Goal: Task Accomplishment & Management: Complete application form

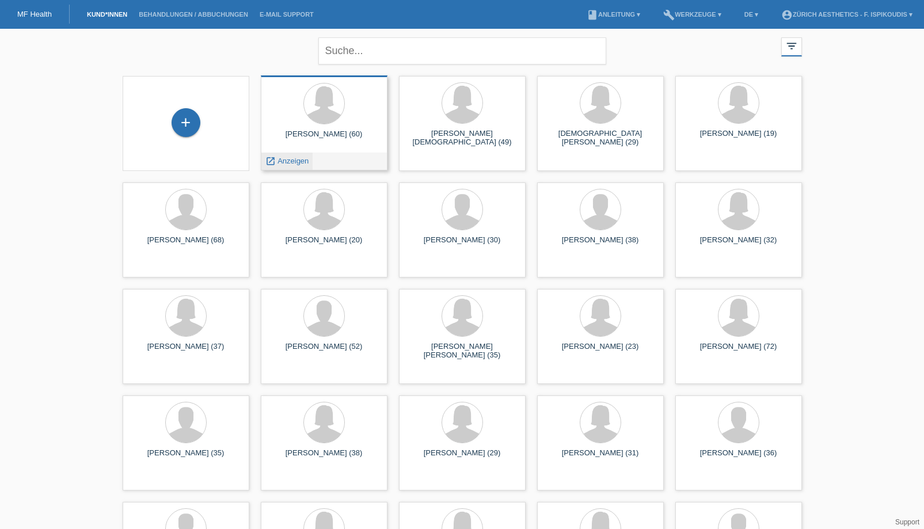
click at [307, 161] on span "Anzeigen" at bounding box center [292, 161] width 31 height 9
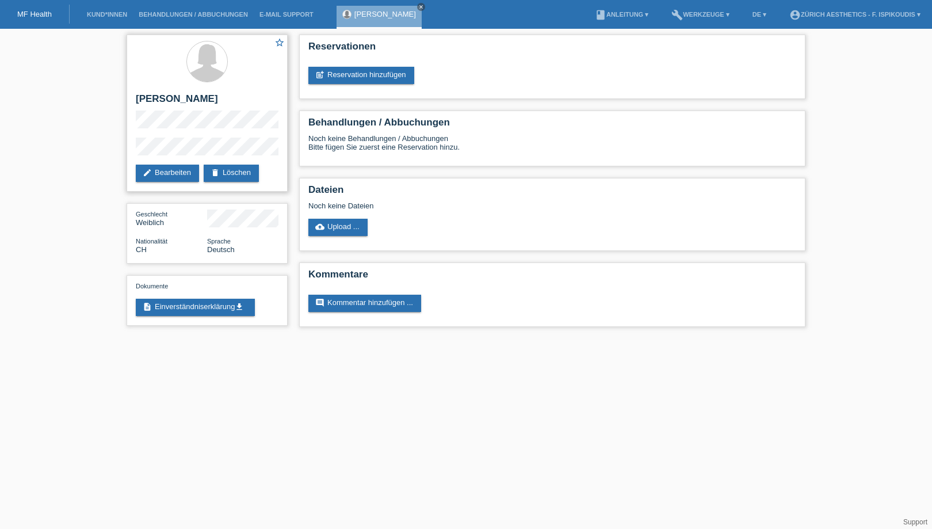
click at [135, 143] on div "star_border [PERSON_NAME] edit Bearbeiten delete Löschen" at bounding box center [207, 113] width 161 height 157
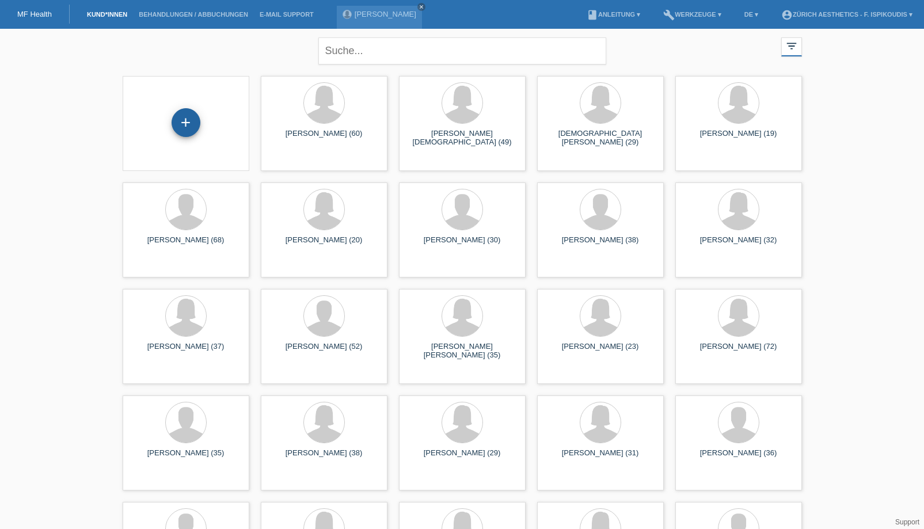
click at [189, 114] on div "+" at bounding box center [186, 123] width 28 height 20
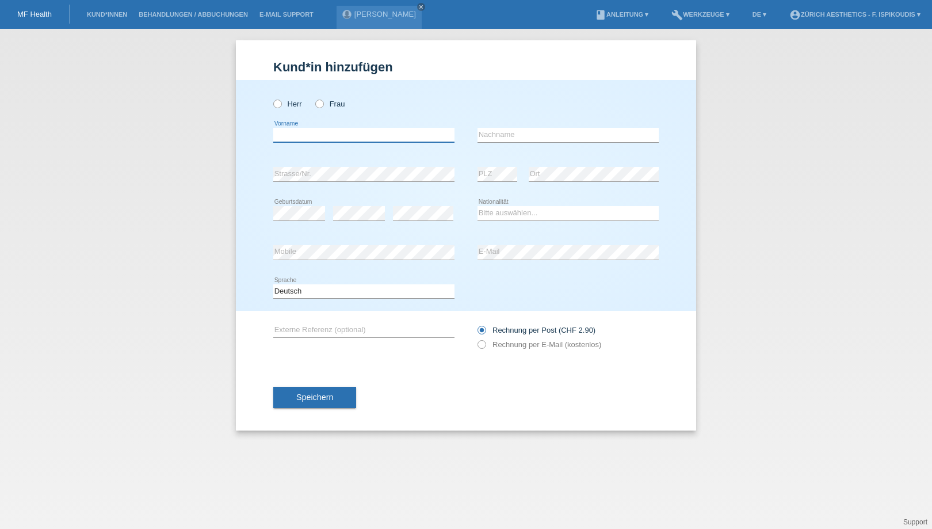
click at [335, 135] on input "text" at bounding box center [363, 135] width 181 height 14
click at [294, 108] on label "Herr" at bounding box center [287, 104] width 29 height 9
click at [305, 139] on input "text" at bounding box center [363, 135] width 181 height 14
click at [305, 139] on input "Danie" at bounding box center [363, 135] width 181 height 14
type input "[PERSON_NAME]"
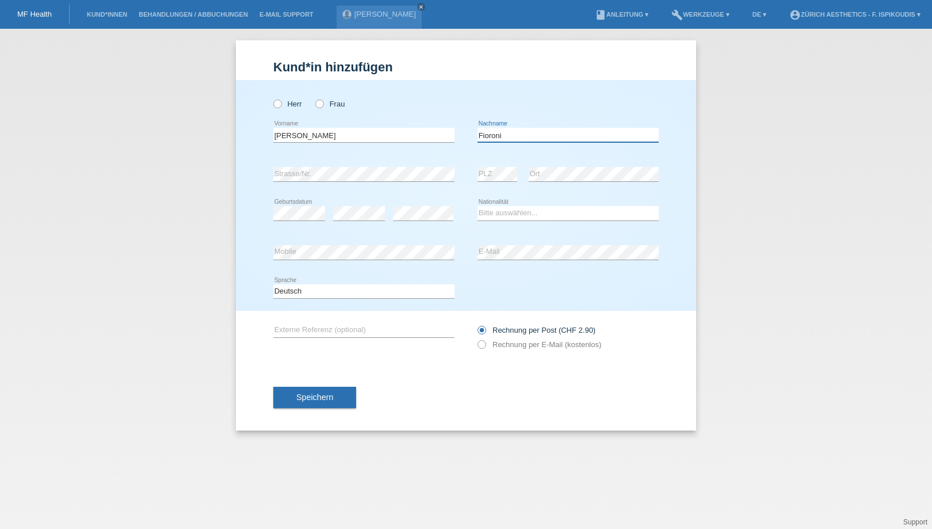
type input "Fioroni"
click at [517, 211] on select "Bitte auswählen... Schweiz Deutschland Liechtenstein Österreich ------------ Af…" at bounding box center [568, 213] width 181 height 14
select select "CH"
click at [478, 206] on select "Bitte auswählen... Schweiz Deutschland Liechtenstein Österreich ------------ Af…" at bounding box center [568, 213] width 181 height 14
click at [299, 98] on div "Herr Frau" at bounding box center [363, 104] width 181 height 24
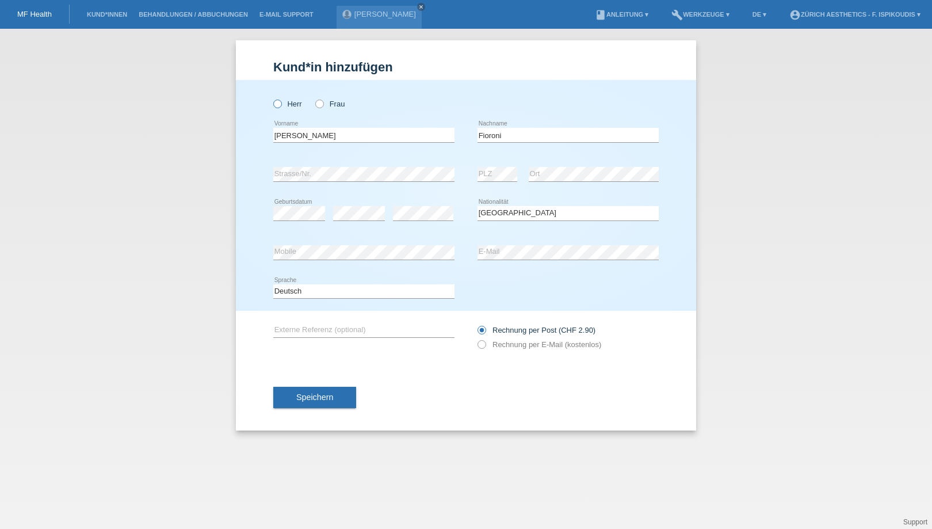
click at [293, 101] on label "Herr" at bounding box center [287, 104] width 29 height 9
click at [281, 101] on input "Herr" at bounding box center [276, 103] width 7 height 7
radio input "true"
click at [335, 399] on button "Speichern" at bounding box center [314, 398] width 83 height 22
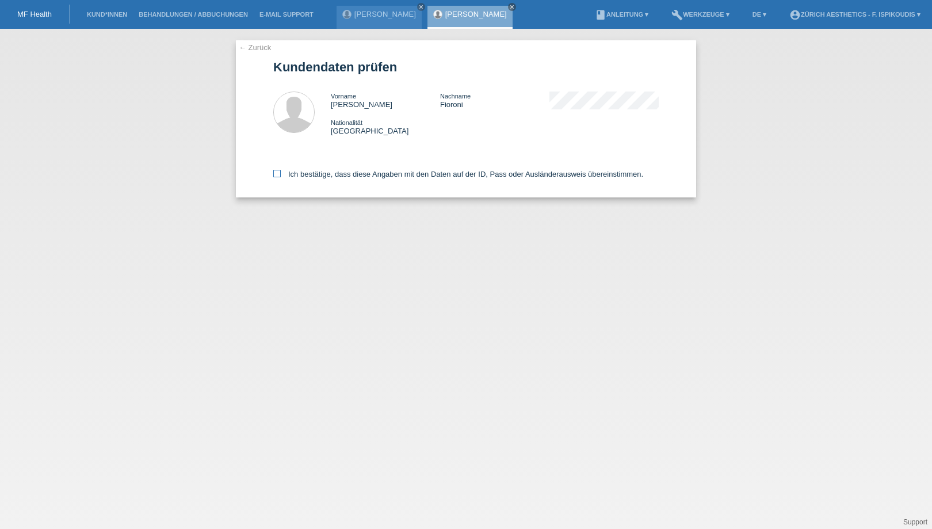
click at [387, 174] on label "Ich bestätige, dass diese Angaben mit den Daten auf der ID, Pass oder Ausländer…" at bounding box center [458, 174] width 370 height 9
click at [281, 174] on input "Ich bestätige, dass diese Angaben mit den Daten auf der ID, Pass oder Ausländer…" at bounding box center [276, 173] width 7 height 7
checkbox input "true"
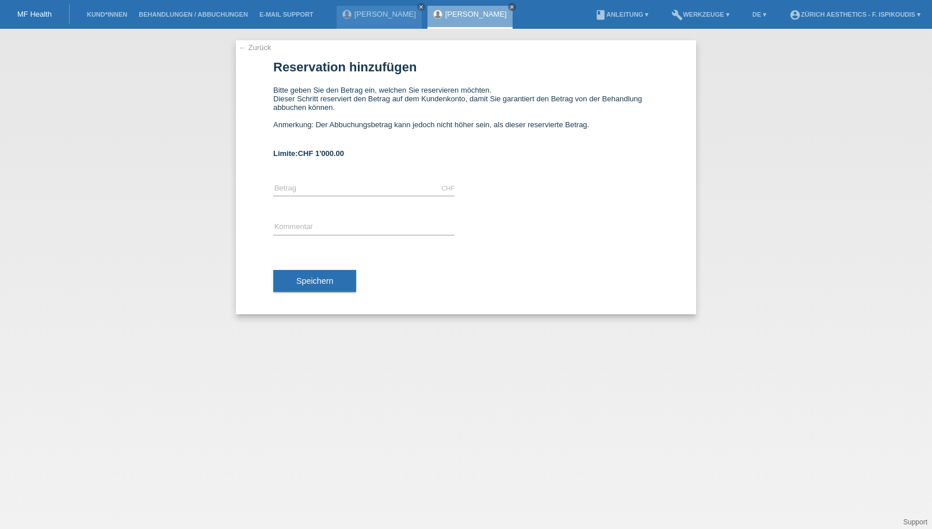
click at [261, 48] on link "← Zurück" at bounding box center [255, 47] width 32 height 9
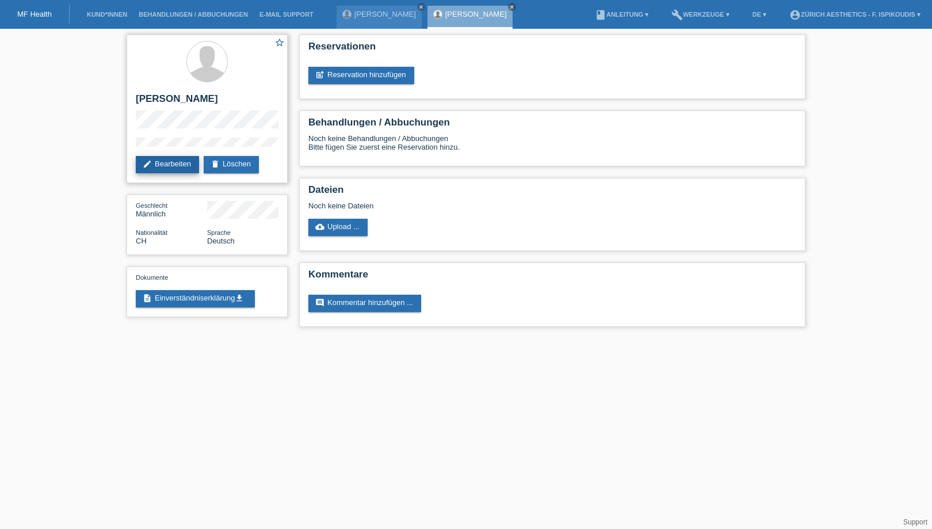
click at [177, 166] on link "edit Bearbeiten" at bounding box center [167, 164] width 63 height 17
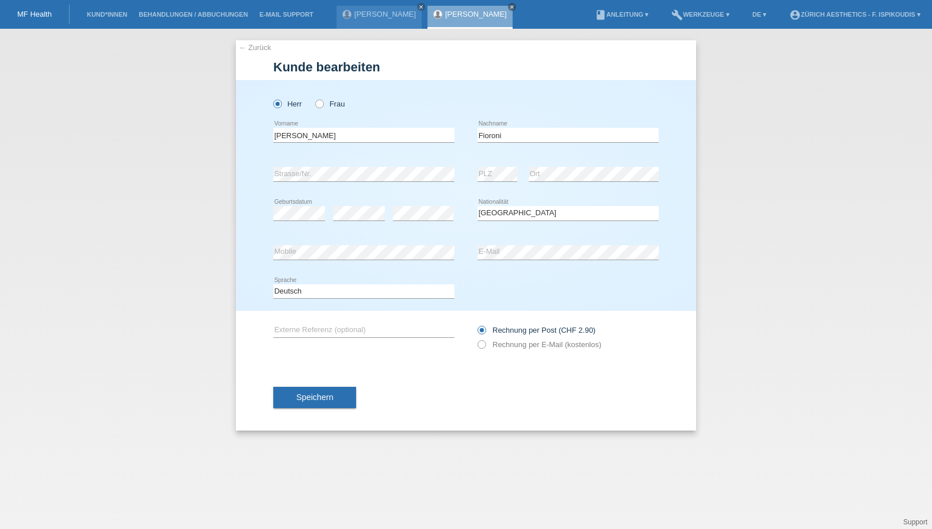
select select "CH"
click at [300, 260] on div "error Mobile" at bounding box center [363, 252] width 181 height 15
click at [338, 396] on button "Speichern" at bounding box center [314, 398] width 83 height 22
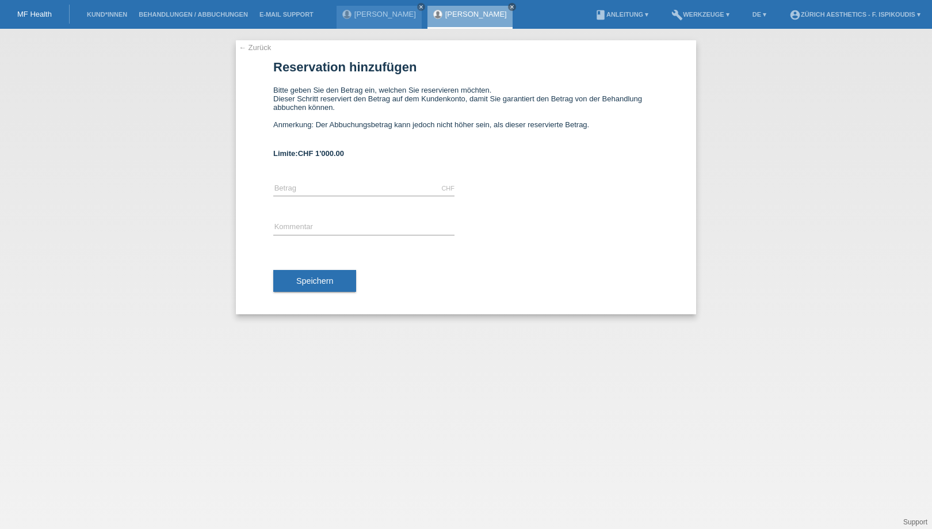
click at [267, 52] on div "← Zurück Reservation hinzufügen Bitte geben Sie den Betrag ein, welchen Sie res…" at bounding box center [466, 177] width 460 height 274
click at [264, 48] on link "← Zurück" at bounding box center [255, 47] width 32 height 9
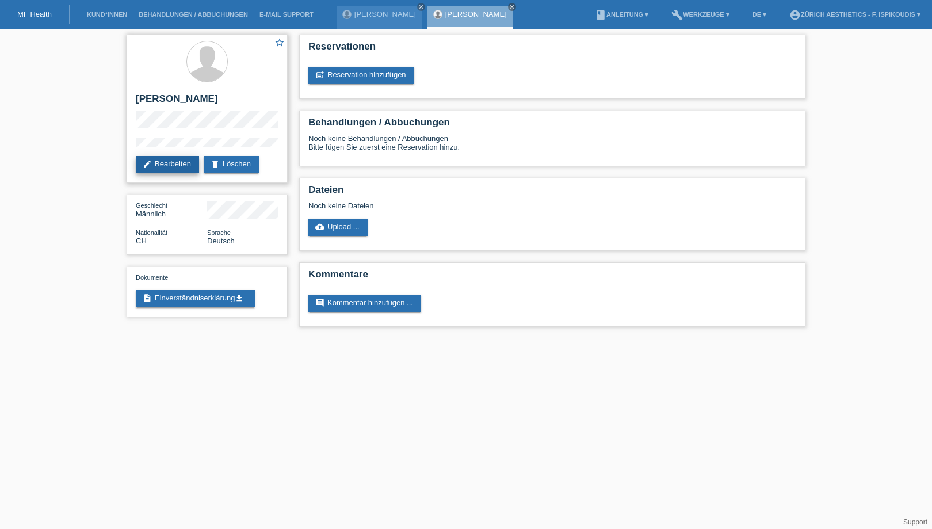
click at [166, 164] on link "edit Bearbeiten" at bounding box center [167, 164] width 63 height 17
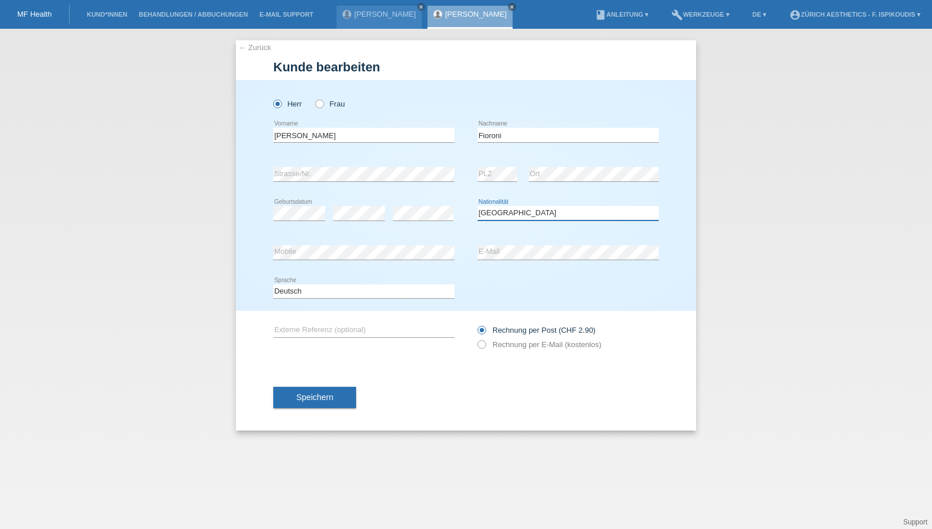
click at [478, 219] on select "Bitte auswählen... [GEOGRAPHIC_DATA] [GEOGRAPHIC_DATA] [GEOGRAPHIC_DATA] [GEOGR…" at bounding box center [568, 213] width 181 height 14
select select "IT"
click at [478, 206] on select "Bitte auswählen... [GEOGRAPHIC_DATA] [GEOGRAPHIC_DATA] [GEOGRAPHIC_DATA] [GEOGR…" at bounding box center [568, 213] width 181 height 14
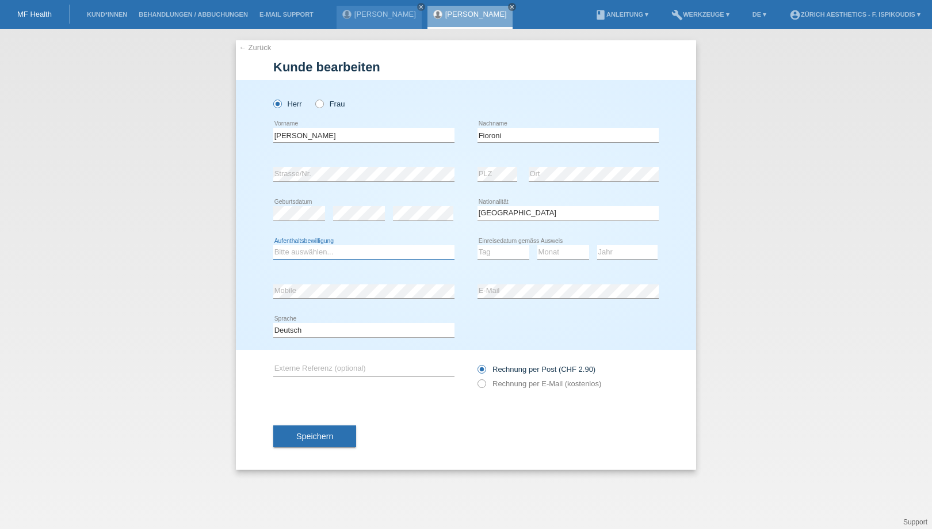
click at [364, 253] on select "Bitte auswählen... C B B - Flüchtlingsstatus Andere" at bounding box center [363, 252] width 181 height 14
select select "C"
click at [273, 245] on select "Bitte auswählen... C B B - Flüchtlingsstatus Andere" at bounding box center [363, 252] width 181 height 14
click at [509, 257] on select "Tag 01 02 03 04 05 06 07 08 09 10 11" at bounding box center [504, 252] width 52 height 14
select select "13"
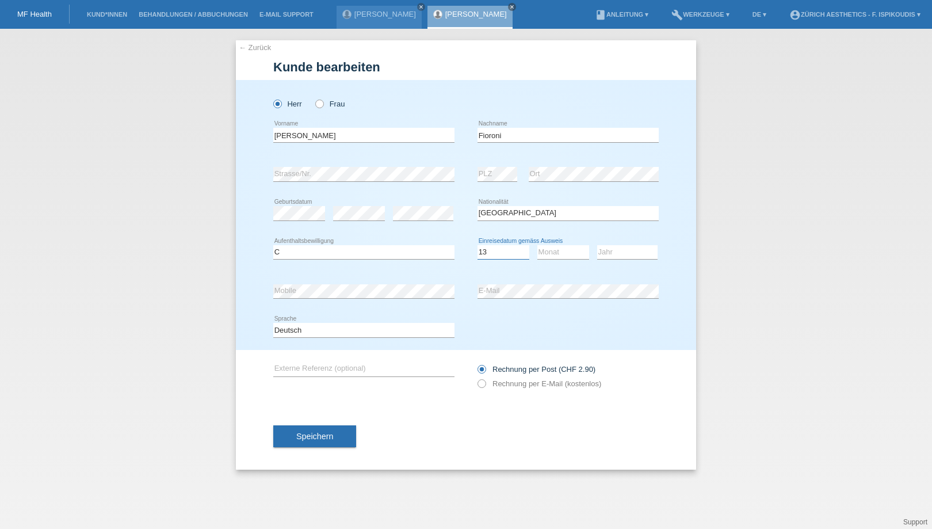
click at [478, 245] on select "Tag 01 02 03 04 05 06 07 08 09 10 11" at bounding box center [504, 252] width 52 height 14
drag, startPoint x: 569, startPoint y: 270, endPoint x: 565, endPoint y: 251, distance: 19.3
click at [569, 269] on div "Monat 01 02 03 04 05 06 07 08 09 10 11 12 error" at bounding box center [563, 252] width 52 height 39
click at [563, 250] on select "Monat 01 02 03 04 05 06 07 08 09 10 11" at bounding box center [563, 252] width 52 height 14
select select "03"
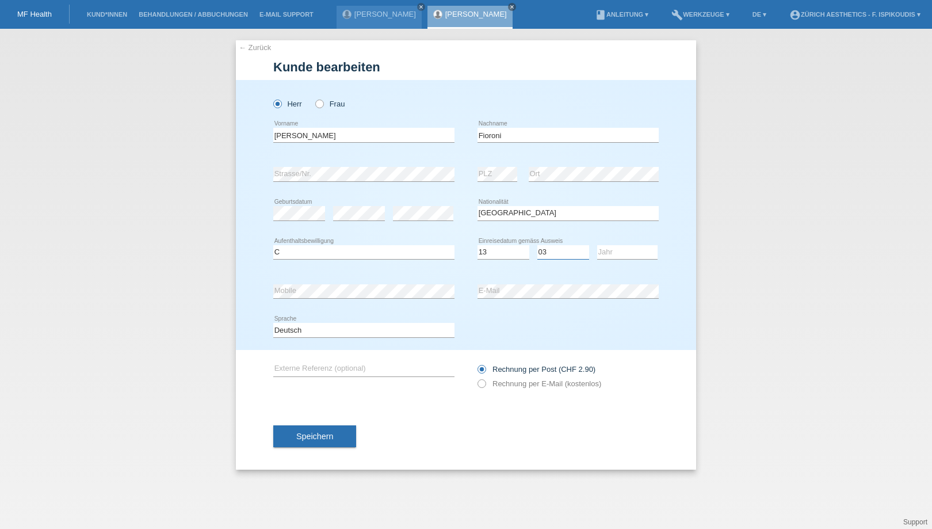
click at [537, 245] on select "Monat 01 02 03 04 05 06 07 08 09 10 11" at bounding box center [563, 252] width 52 height 14
click at [640, 242] on div "Jahr 2025 2024 2023 2022 2021 2020 2019 2018 2017" at bounding box center [627, 252] width 60 height 39
click at [639, 248] on select "Jahr 2025 2024 2023 2022 2021 2020 2019 2018 2017 2016 2015 2014 2013 2012 2011…" at bounding box center [627, 252] width 60 height 14
select select "1988"
click at [597, 245] on select "Jahr 2025 2024 2023 2022 2021 2020 2019 2018 2017 2016 2015 2014 2013 2012 2011…" at bounding box center [627, 252] width 60 height 14
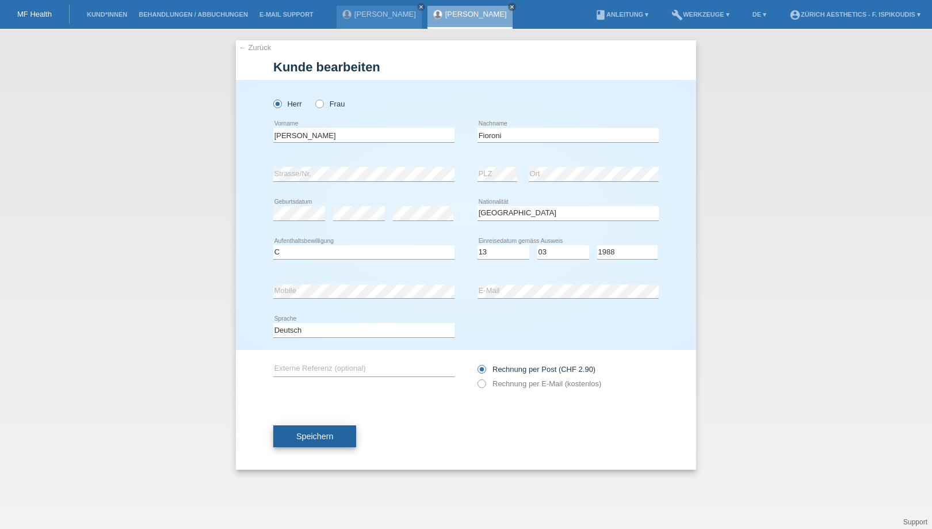
click at [312, 434] on span "Speichern" at bounding box center [314, 436] width 37 height 9
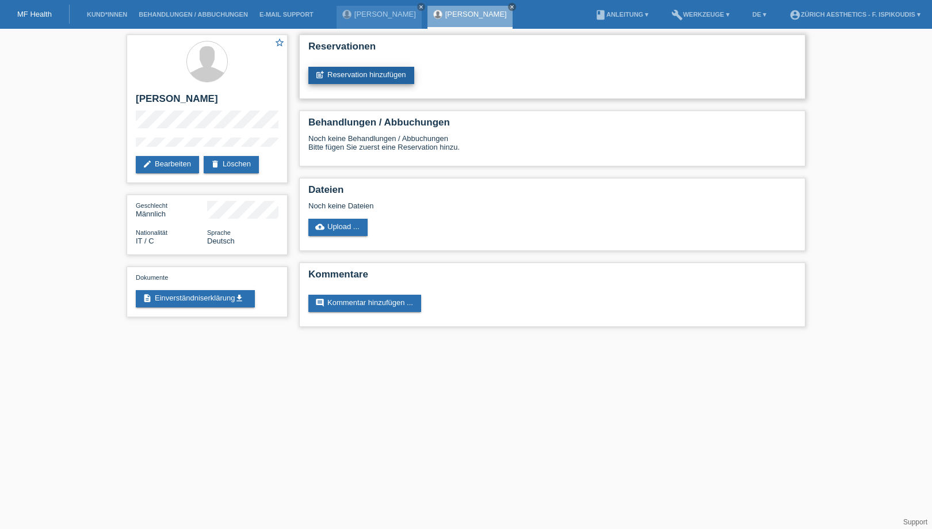
click at [368, 79] on link "post_add Reservation hinzufügen" at bounding box center [361, 75] width 106 height 17
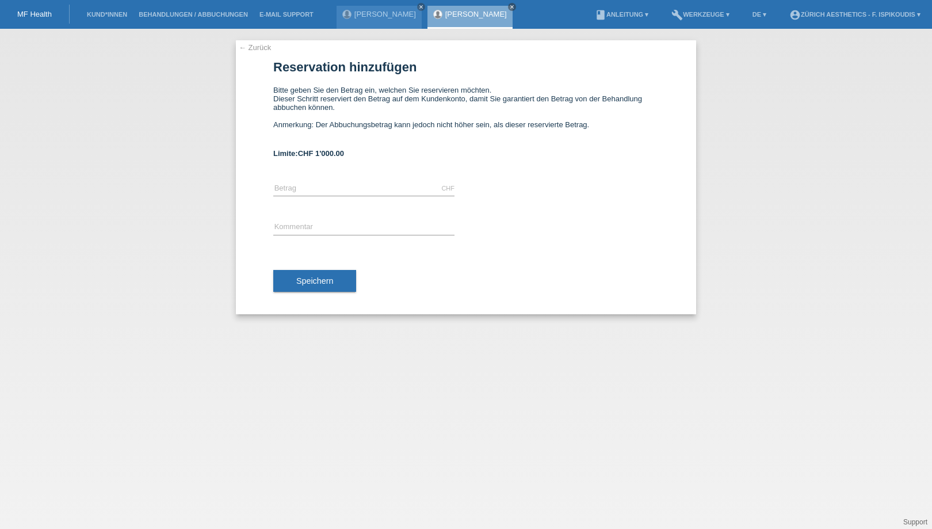
click at [260, 48] on link "← Zurück" at bounding box center [255, 47] width 32 height 9
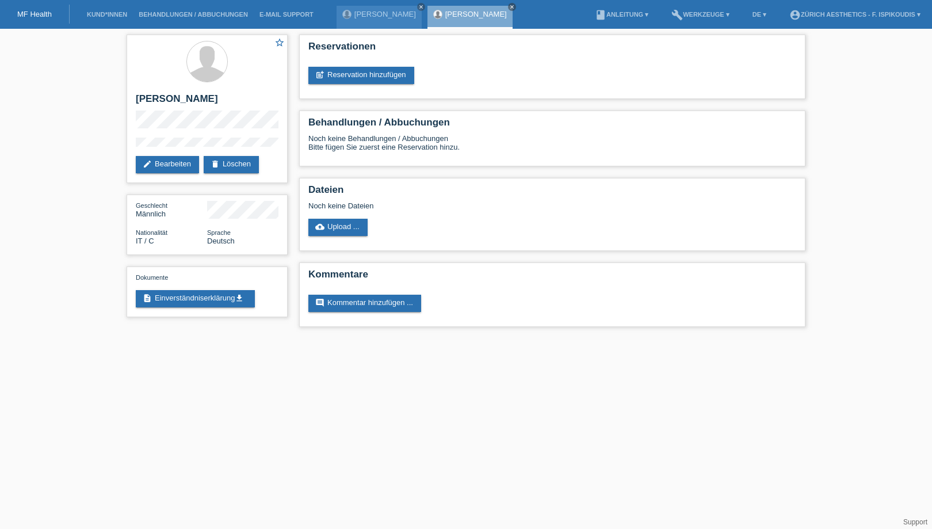
click at [376, 18] on link "[PERSON_NAME]" at bounding box center [385, 14] width 62 height 9
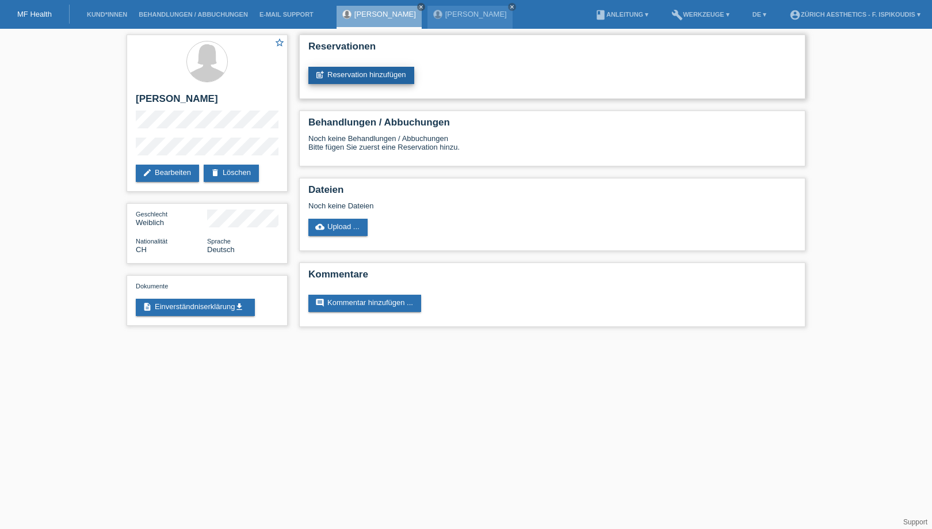
click at [358, 77] on link "post_add Reservation hinzufügen" at bounding box center [361, 75] width 106 height 17
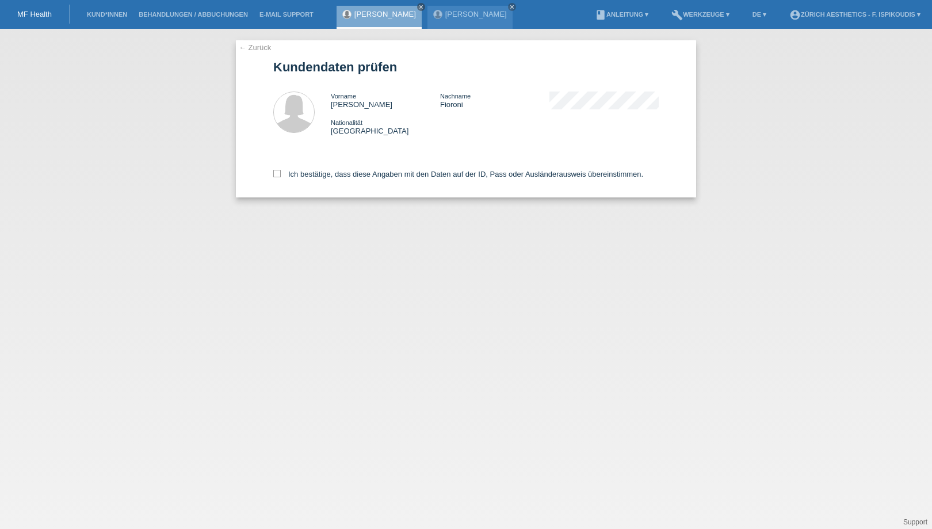
click at [380, 181] on div "Ich bestätige, dass diese Angaben mit den Daten auf der ID, Pass oder Ausländer…" at bounding box center [466, 172] width 386 height 51
click at [376, 174] on label "Ich bestätige, dass diese Angaben mit den Daten auf der ID, Pass oder Ausländer…" at bounding box center [458, 174] width 370 height 9
click at [281, 174] on input "Ich bestätige, dass diese Angaben mit den Daten auf der ID, Pass oder Ausländer…" at bounding box center [276, 173] width 7 height 7
checkbox input "true"
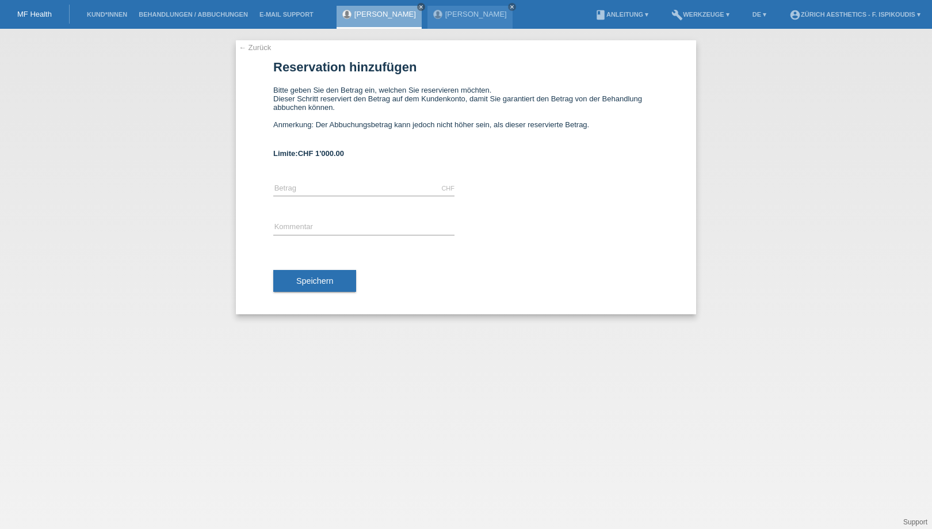
click at [257, 46] on link "← Zurück" at bounding box center [255, 47] width 32 height 9
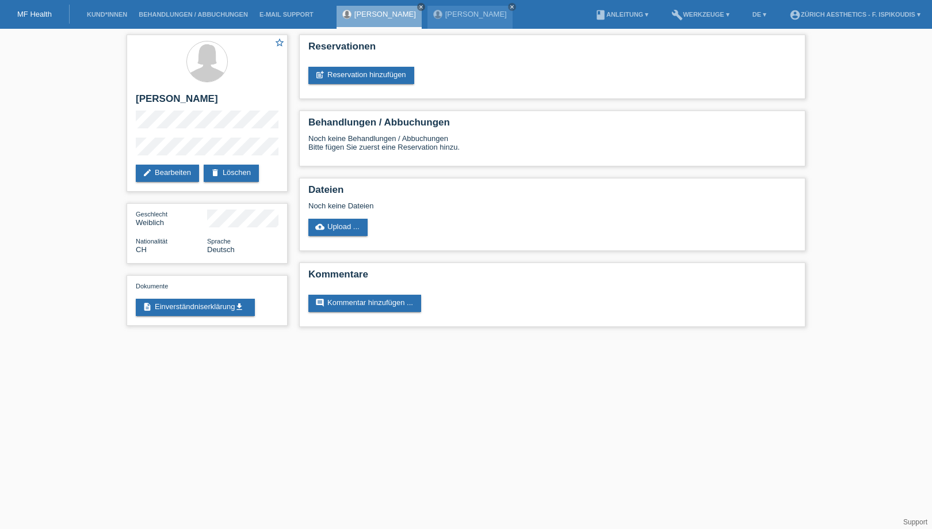
click at [450, 16] on link "[PERSON_NAME]" at bounding box center [476, 14] width 62 height 9
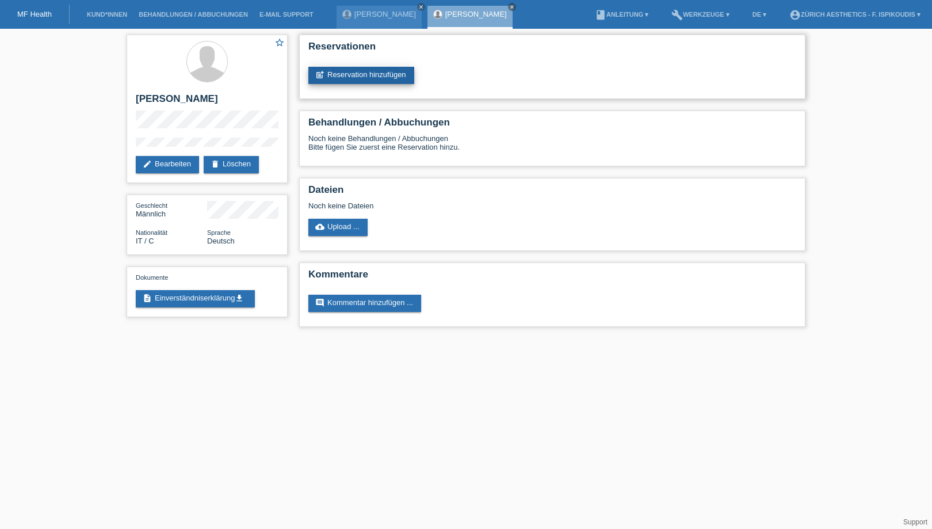
click at [371, 74] on link "post_add Reservation hinzufügen" at bounding box center [361, 75] width 106 height 17
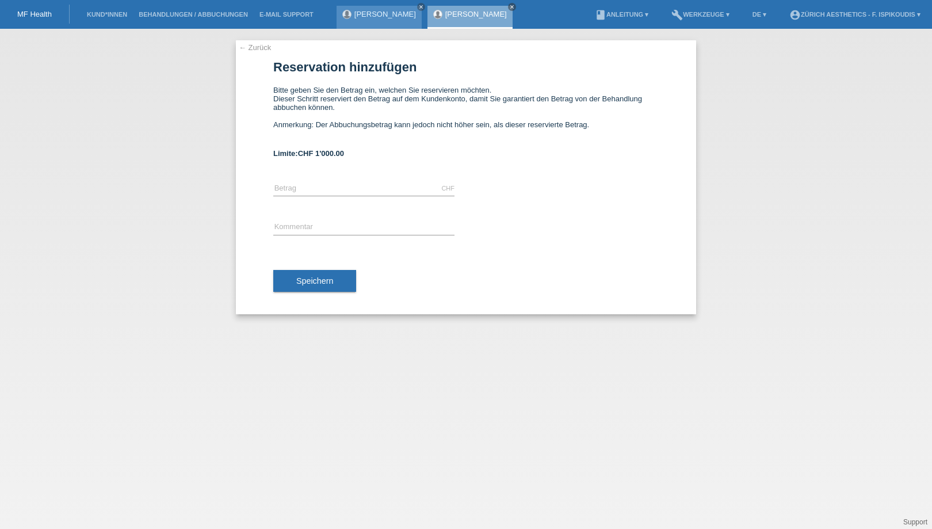
click at [385, 20] on div "[PERSON_NAME] close" at bounding box center [379, 17] width 85 height 23
click at [381, 18] on div "[PERSON_NAME] close" at bounding box center [379, 17] width 85 height 23
click at [379, 14] on link "[PERSON_NAME]" at bounding box center [385, 14] width 62 height 9
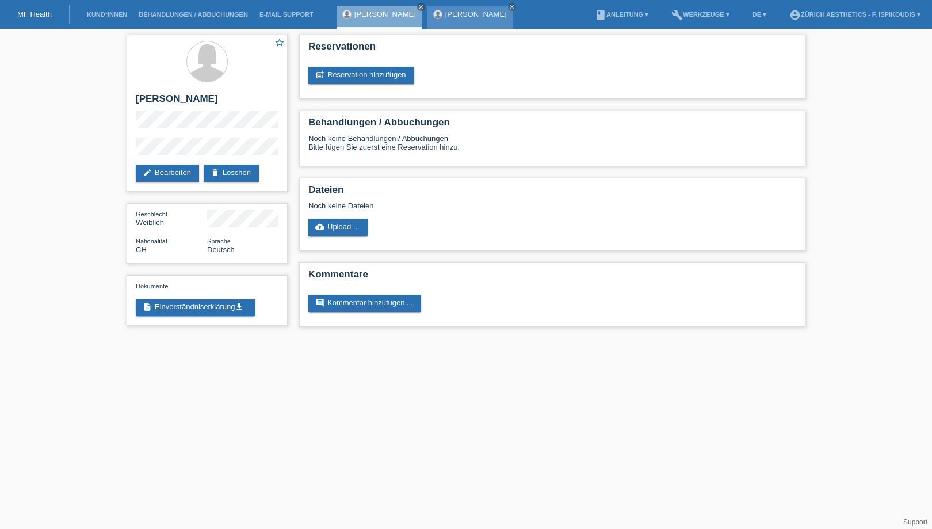
click at [453, 16] on link "[PERSON_NAME]" at bounding box center [476, 14] width 62 height 9
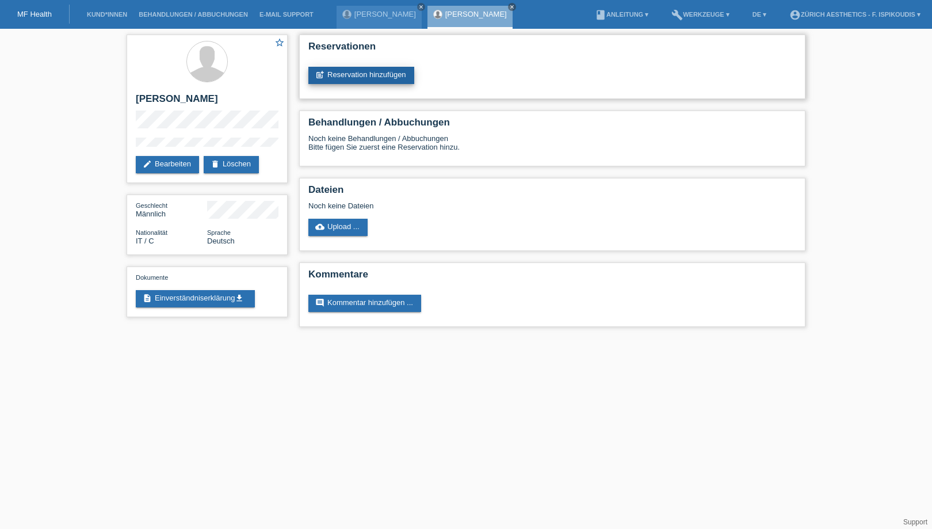
click at [356, 73] on link "post_add Reservation hinzufügen" at bounding box center [361, 75] width 106 height 17
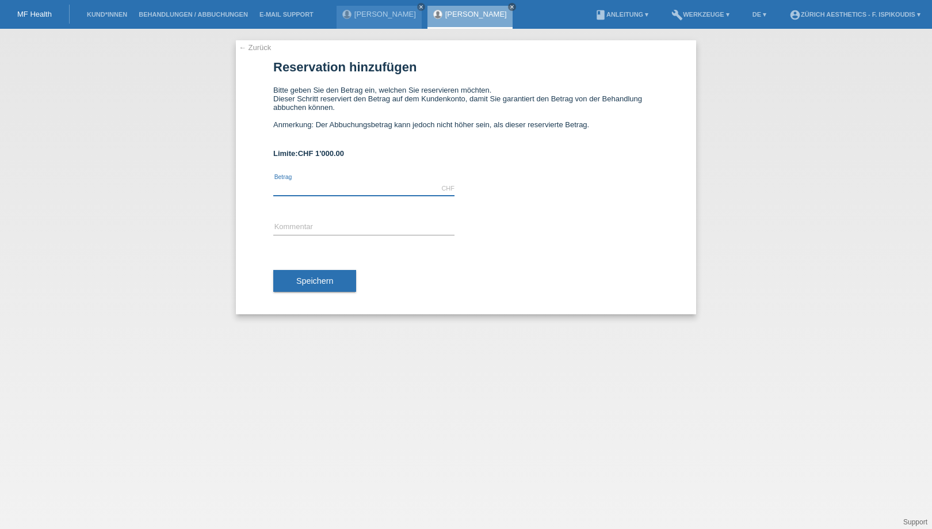
click at [308, 185] on input "text" at bounding box center [363, 188] width 181 height 14
type input "1000.00"
click at [313, 224] on input "text" at bounding box center [363, 227] width 181 height 14
click at [349, 234] on input "Behandlung" at bounding box center [363, 227] width 181 height 14
type input "Behandlung Klinik Aesthetics [GEOGRAPHIC_DATA]"
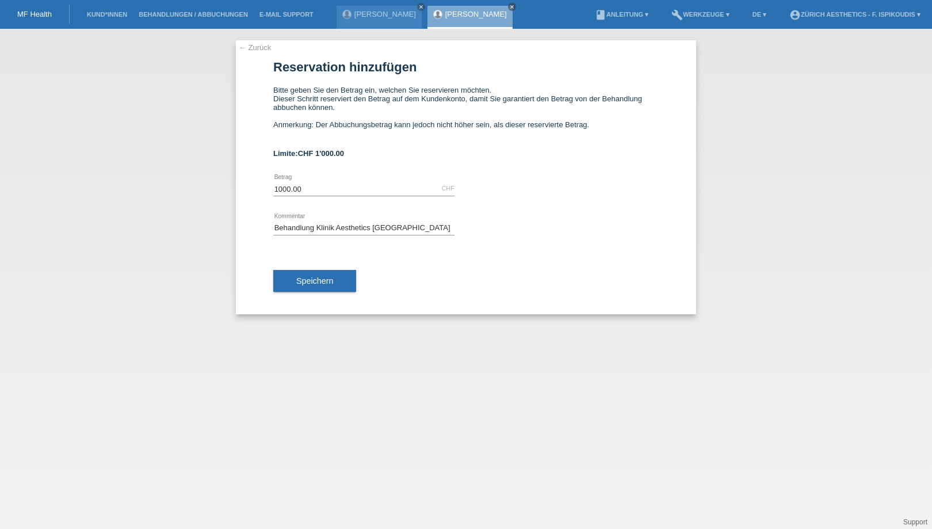
click at [330, 271] on div "Speichern" at bounding box center [466, 280] width 386 height 67
click at [326, 280] on span "Speichern" at bounding box center [314, 280] width 37 height 9
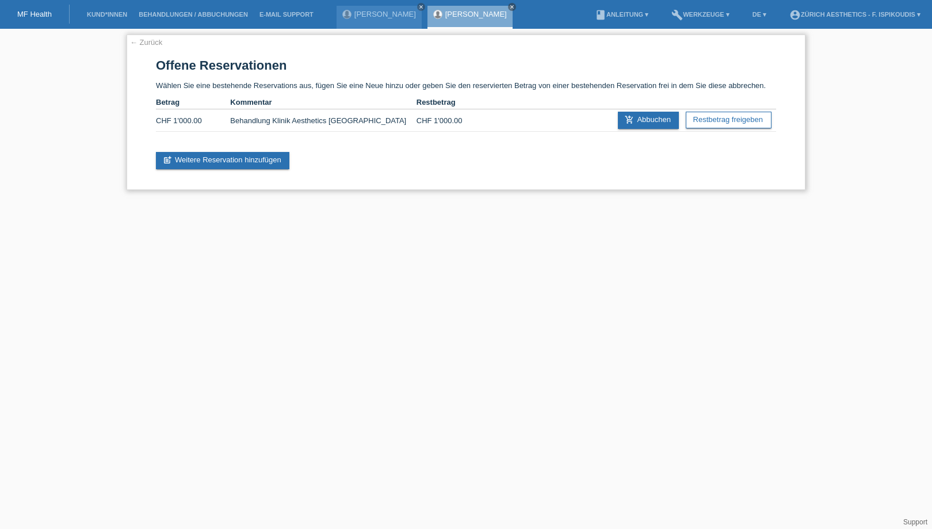
click at [154, 42] on link "← Zurück" at bounding box center [146, 42] width 32 height 9
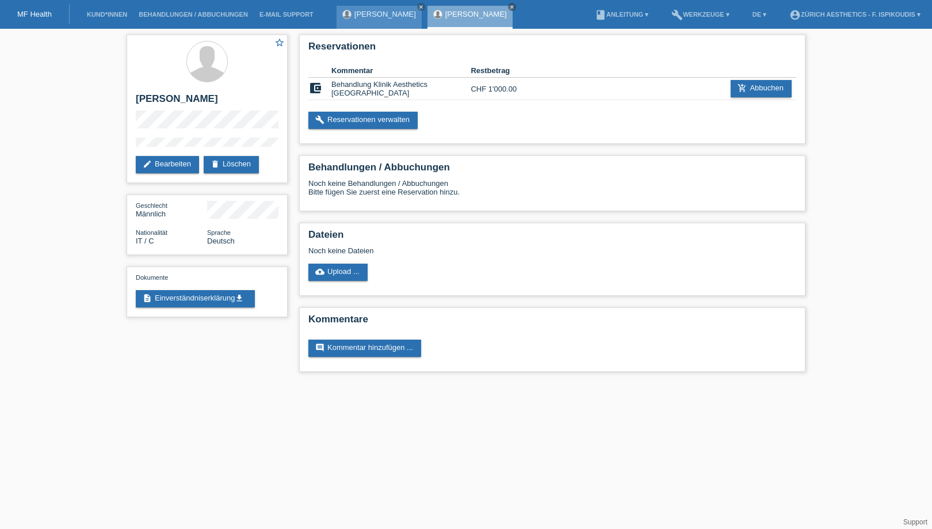
click at [361, 18] on div "Isabelle Fioroni close" at bounding box center [379, 17] width 85 height 23
click at [363, 15] on link "[PERSON_NAME]" at bounding box center [385, 14] width 62 height 9
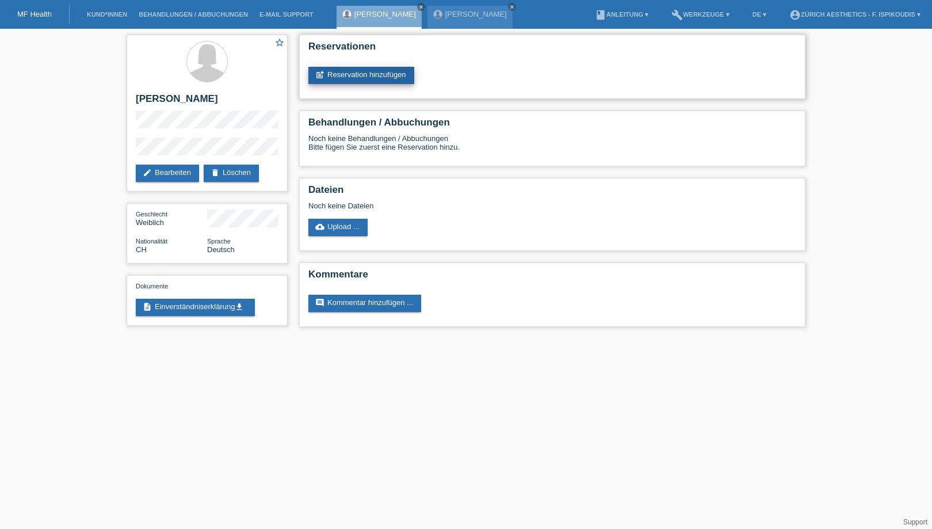
click at [339, 75] on link "post_add Reservation hinzufügen" at bounding box center [361, 75] width 106 height 17
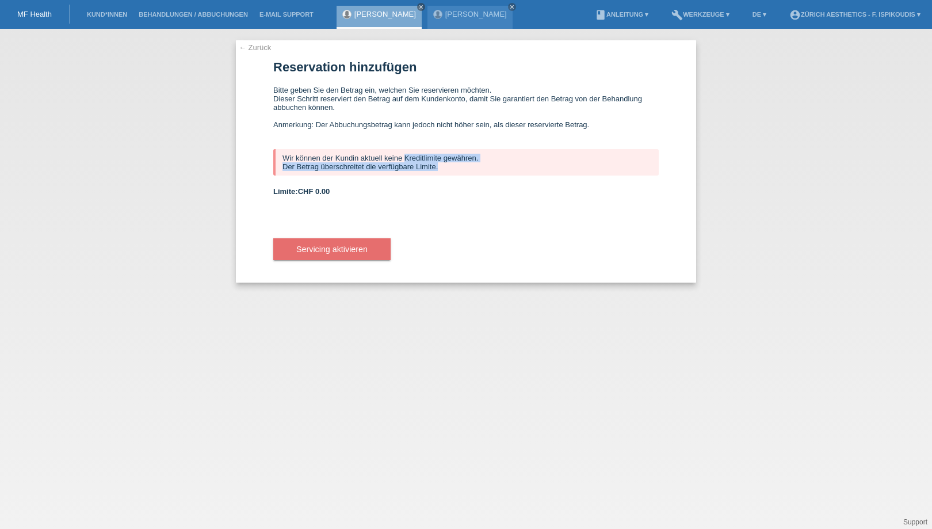
drag, startPoint x: 449, startPoint y: 173, endPoint x: 336, endPoint y: 157, distance: 113.8
click at [336, 157] on div "Wir können der Kundin aktuell keine Kreditlimite gewähren. Der Betrag überschre…" at bounding box center [466, 162] width 386 height 26
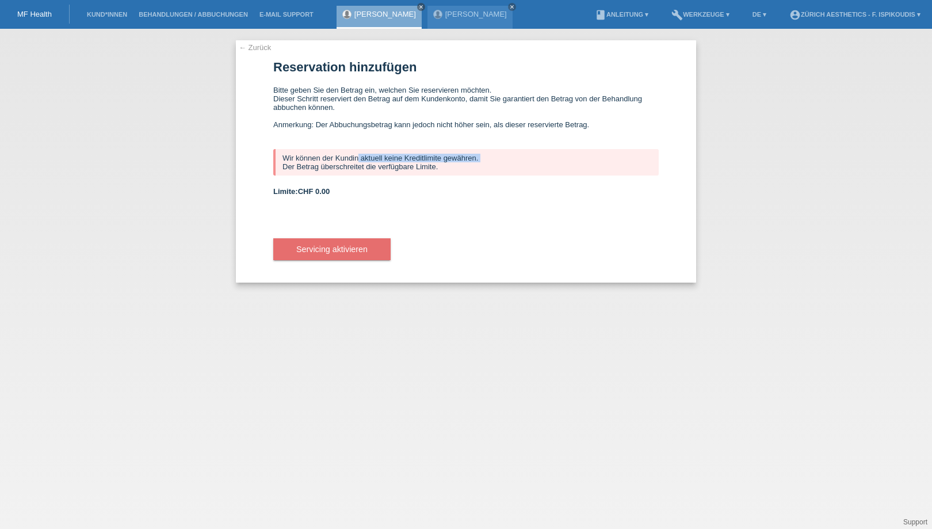
click at [250, 48] on link "← Zurück" at bounding box center [255, 47] width 32 height 9
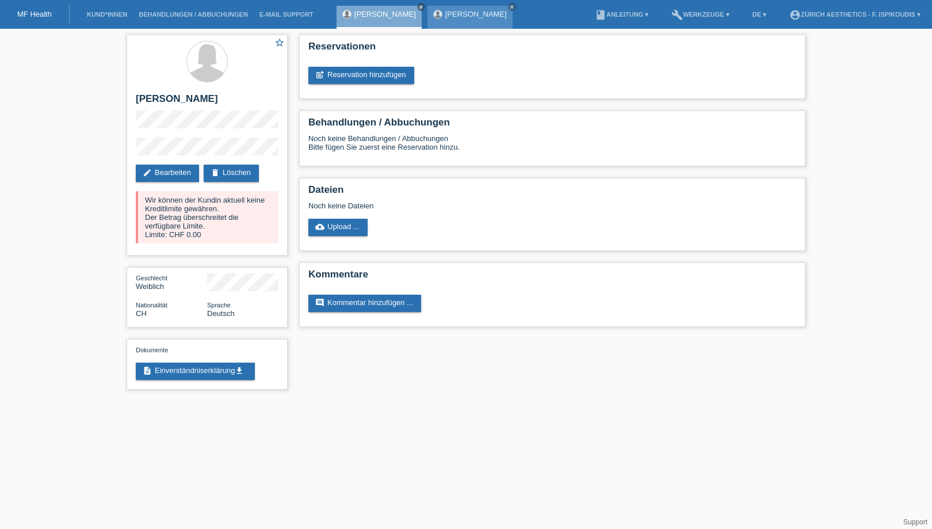
click at [448, 18] on link "[PERSON_NAME]" at bounding box center [476, 14] width 62 height 9
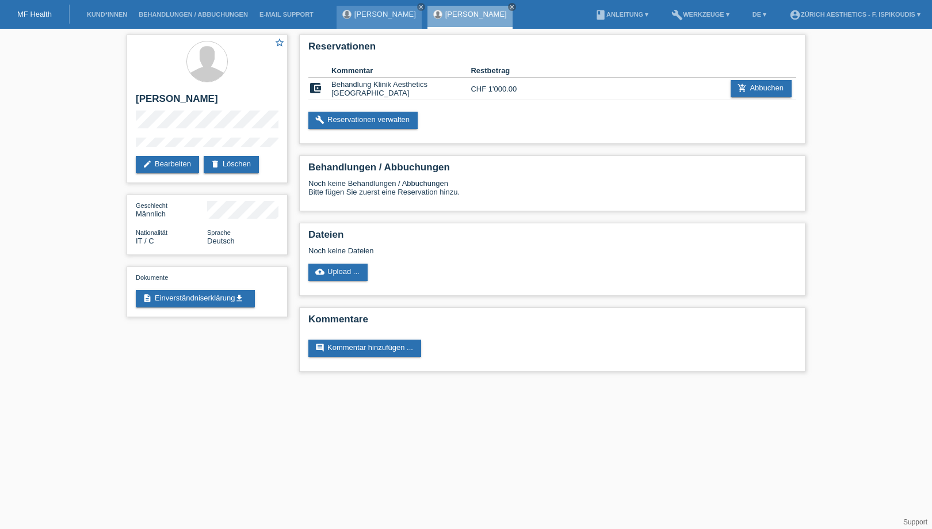
click at [372, 13] on link "[PERSON_NAME]" at bounding box center [385, 14] width 62 height 9
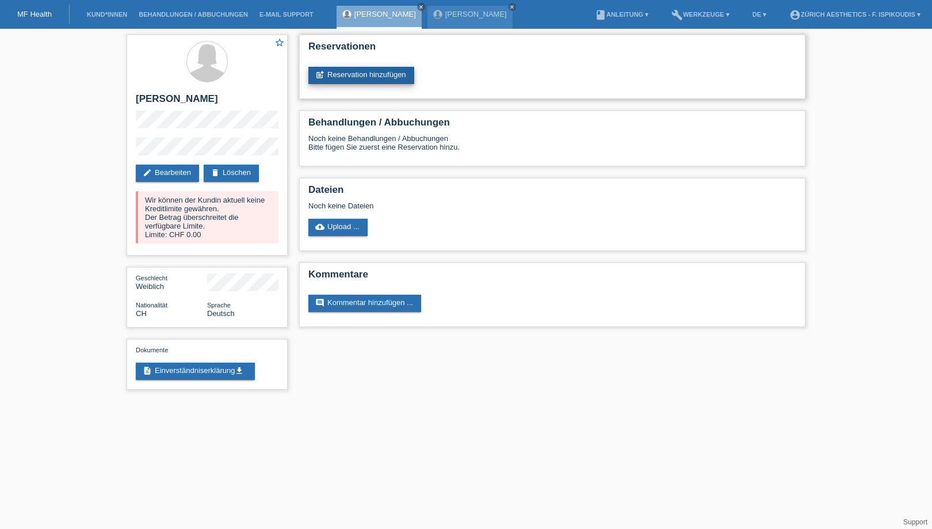
click at [371, 69] on link "post_add Reservation hinzufügen" at bounding box center [361, 75] width 106 height 17
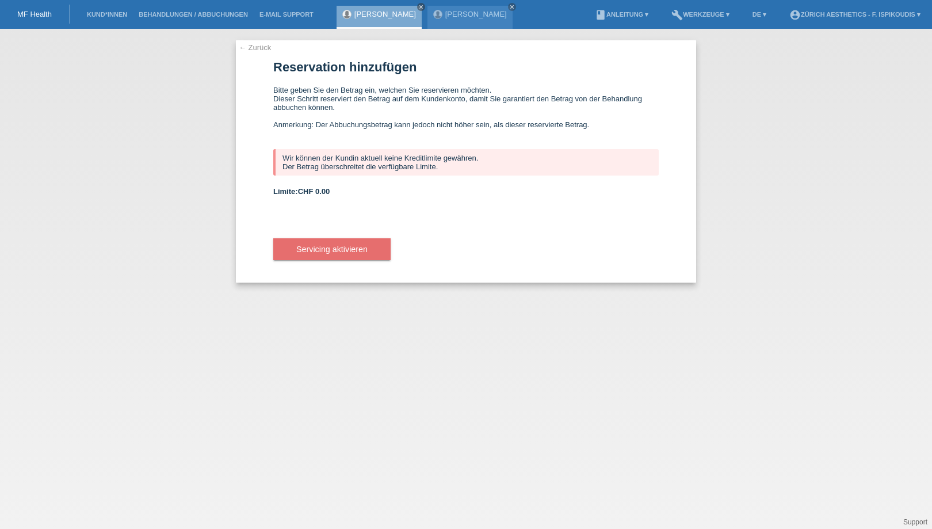
click at [358, 155] on div "Wir können der Kundin aktuell keine Kreditlimite gewähren. Der Betrag überschre…" at bounding box center [466, 162] width 386 height 26
click at [372, 164] on div "Wir können der Kundin aktuell keine Kreditlimite gewähren. Der Betrag überschre…" at bounding box center [466, 162] width 386 height 26
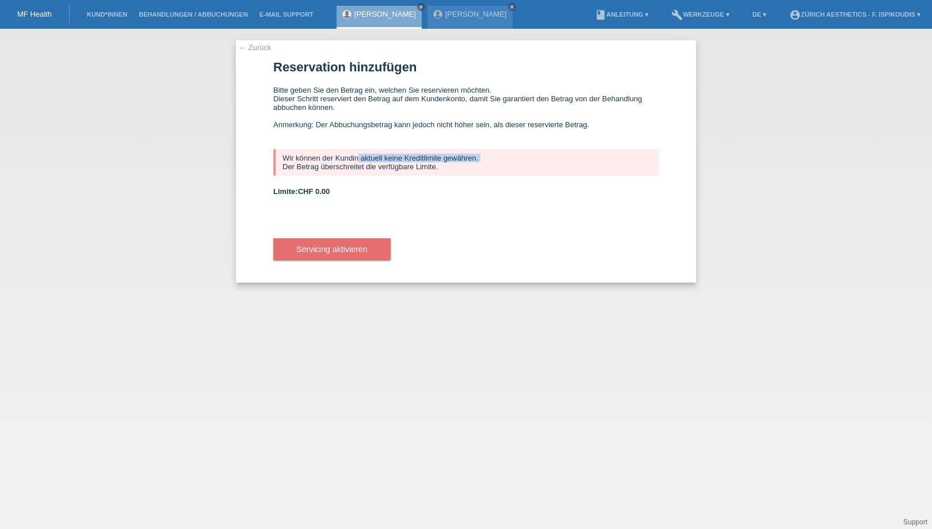
click at [372, 164] on div "Wir können der Kundin aktuell keine Kreditlimite gewähren. Der Betrag überschre…" at bounding box center [466, 162] width 386 height 26
drag, startPoint x: 442, startPoint y: 167, endPoint x: 283, endPoint y: 157, distance: 159.7
click at [284, 157] on div "Wir können der Kundin aktuell keine Kreditlimite gewähren. Der Betrag überschre…" at bounding box center [466, 162] width 386 height 26
click at [283, 157] on div "Wir können der Kundin aktuell keine Kreditlimite gewähren. Der Betrag überschre…" at bounding box center [466, 162] width 386 height 26
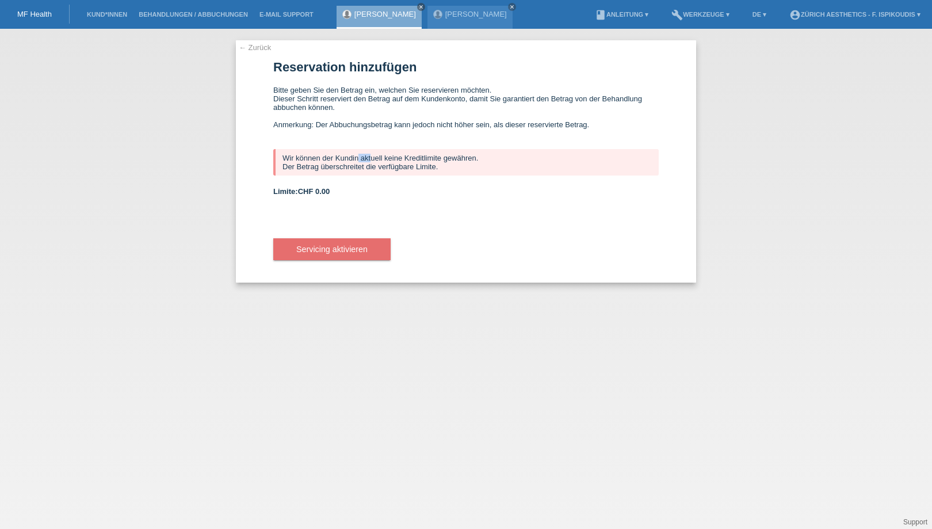
click at [283, 157] on div "Wir können der Kundin aktuell keine Kreditlimite gewähren. Der Betrag überschre…" at bounding box center [466, 162] width 386 height 26
click at [335, 162] on div "Wir können der Kundin aktuell keine Kreditlimite gewähren. Der Betrag überschre…" at bounding box center [466, 162] width 386 height 26
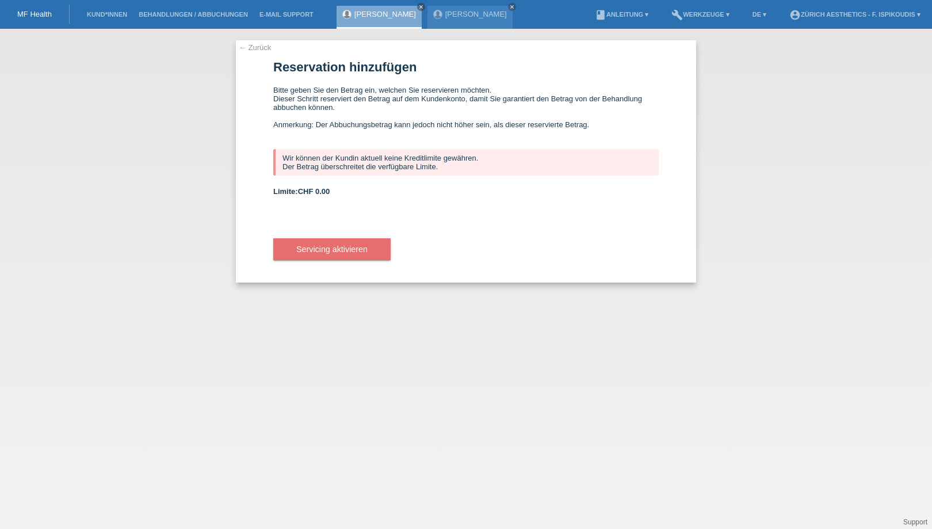
click at [400, 167] on div "Wir können der Kundin aktuell keine Kreditlimite gewähren. Der Betrag überschre…" at bounding box center [466, 162] width 386 height 26
click at [449, 16] on link "[PERSON_NAME]" at bounding box center [476, 14] width 62 height 9
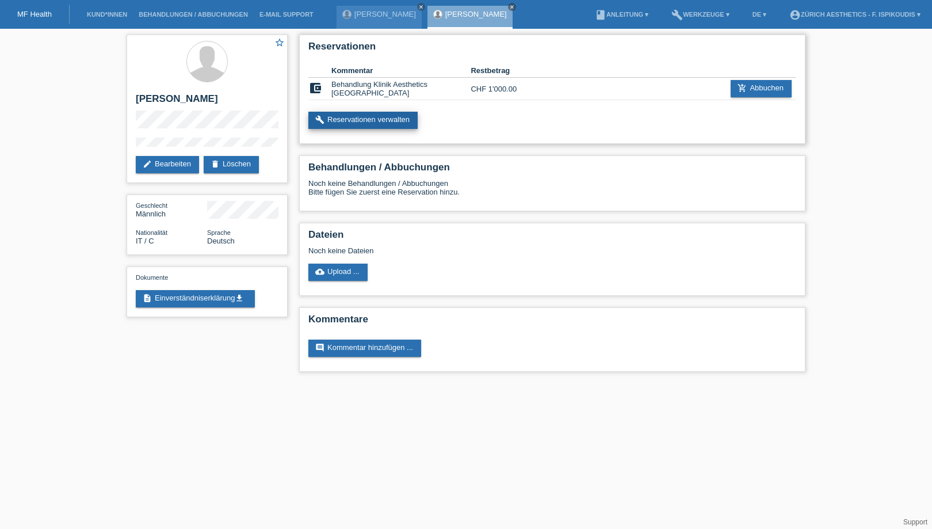
click at [341, 119] on link "build Reservationen verwalten" at bounding box center [362, 120] width 109 height 17
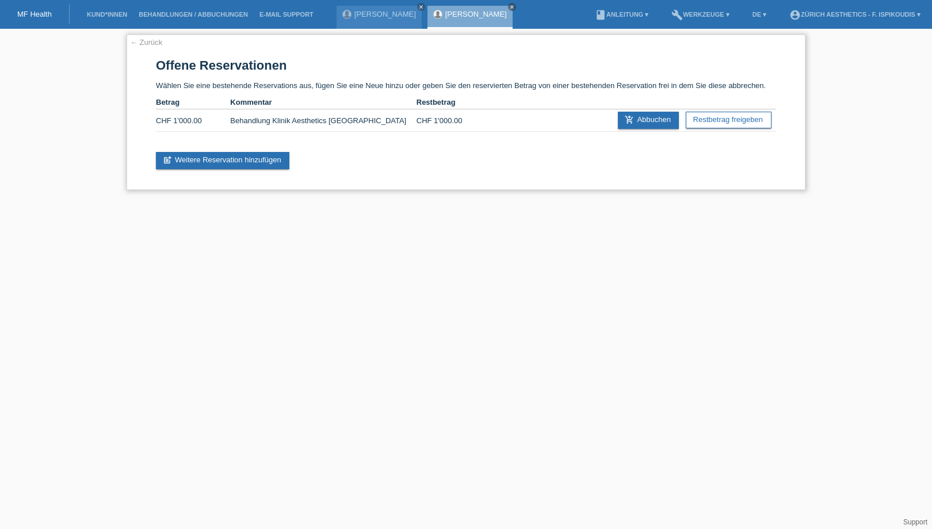
click at [151, 44] on link "← Zurück" at bounding box center [146, 42] width 32 height 9
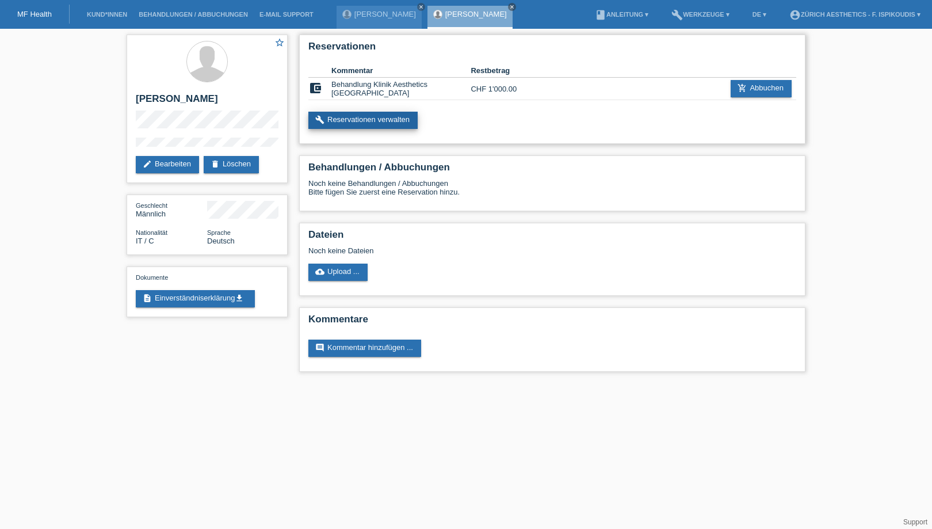
click at [349, 121] on link "build Reservationen verwalten" at bounding box center [362, 120] width 109 height 17
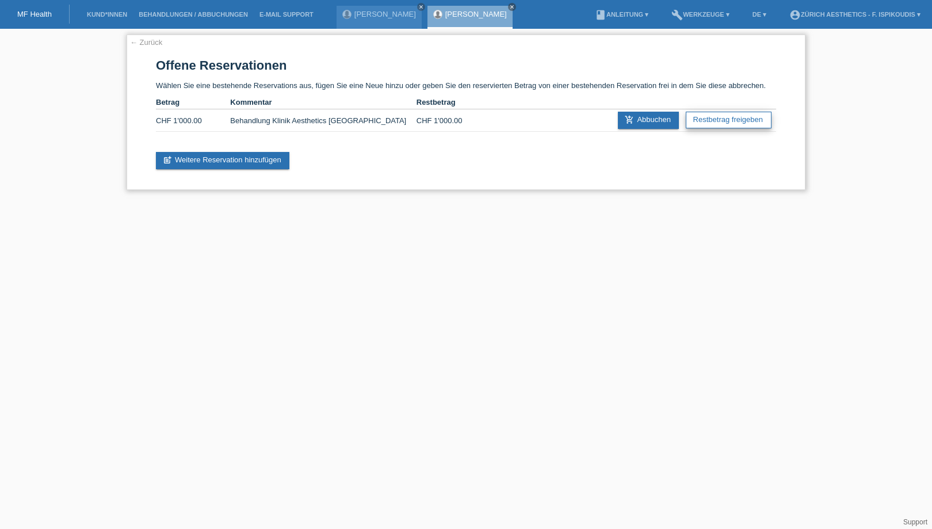
click at [745, 123] on link "Restbetrag freigeben" at bounding box center [729, 120] width 86 height 17
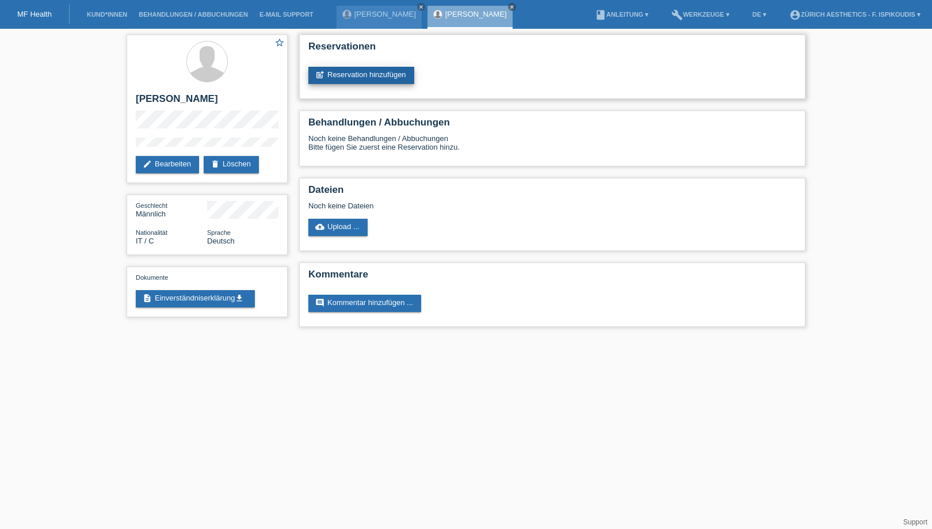
click at [366, 69] on link "post_add Reservation hinzufügen" at bounding box center [361, 75] width 106 height 17
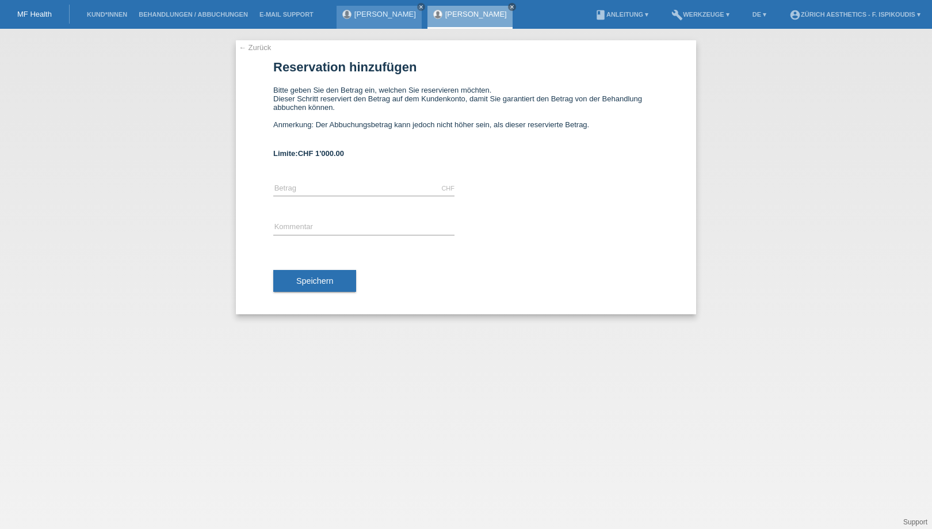
click at [383, 13] on link "[PERSON_NAME]" at bounding box center [385, 14] width 62 height 9
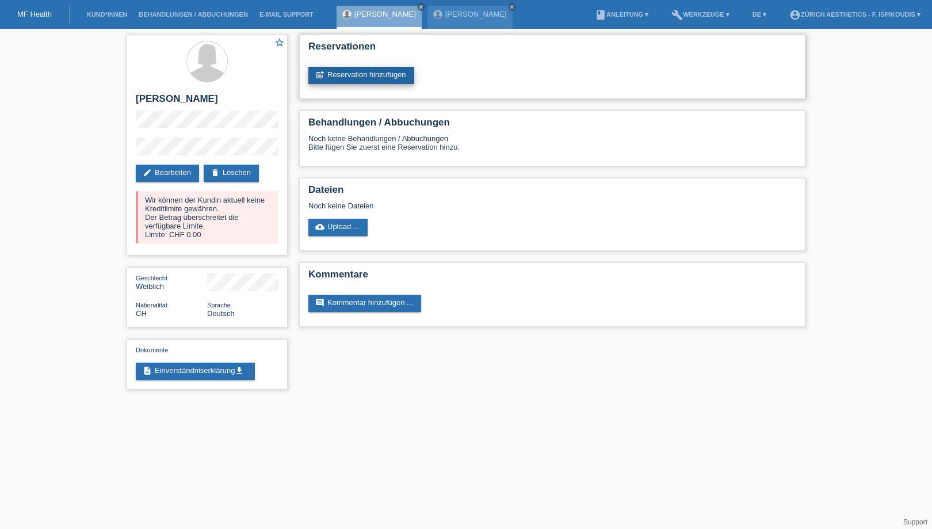
click at [361, 76] on link "post_add Reservation hinzufügen" at bounding box center [361, 75] width 106 height 17
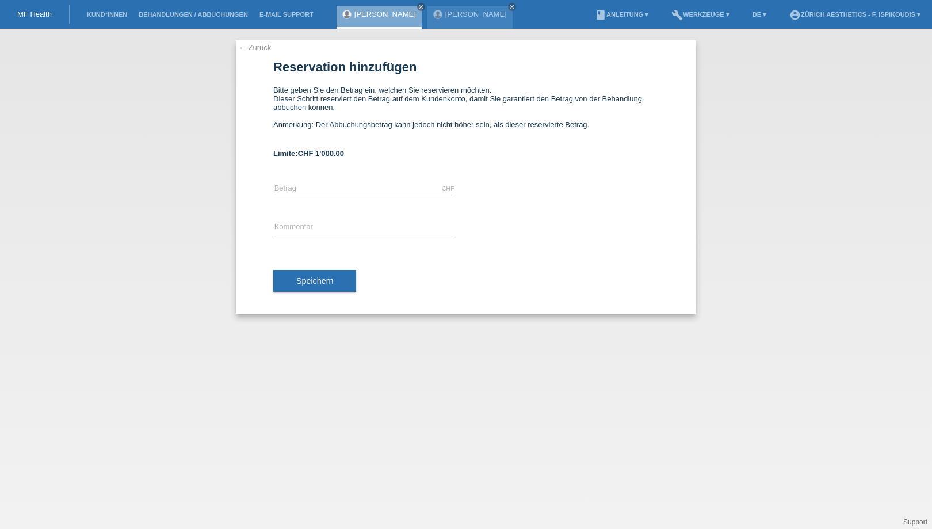
click at [259, 54] on div "← Zurück Reservation hinzufügen Bitte geben Sie den Betrag ein, welchen Sie res…" at bounding box center [466, 177] width 460 height 274
